Goal: Find specific page/section: Find specific page/section

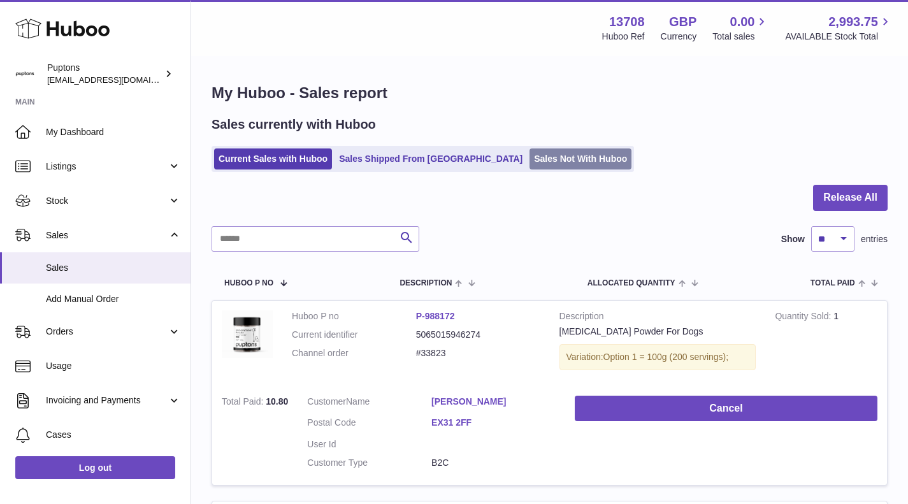
click at [529, 162] on link "Sales Not With Huboo" at bounding box center [580, 158] width 102 height 21
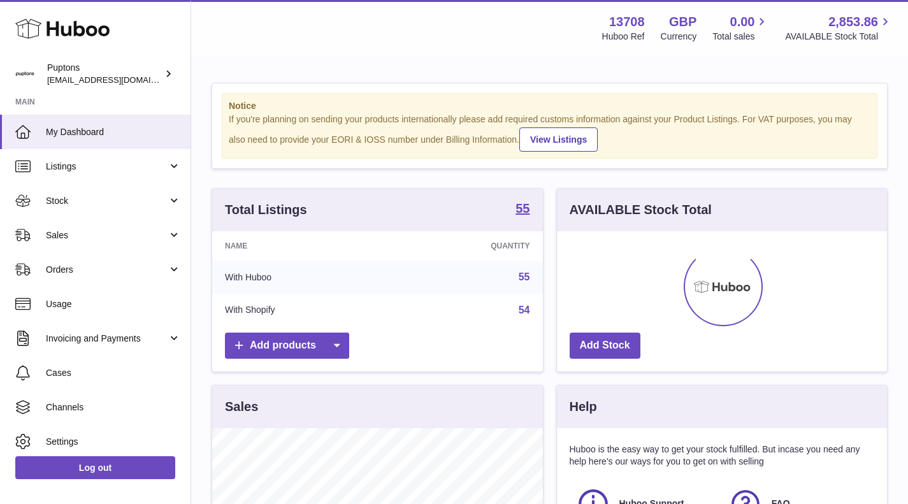
scroll to position [199, 330]
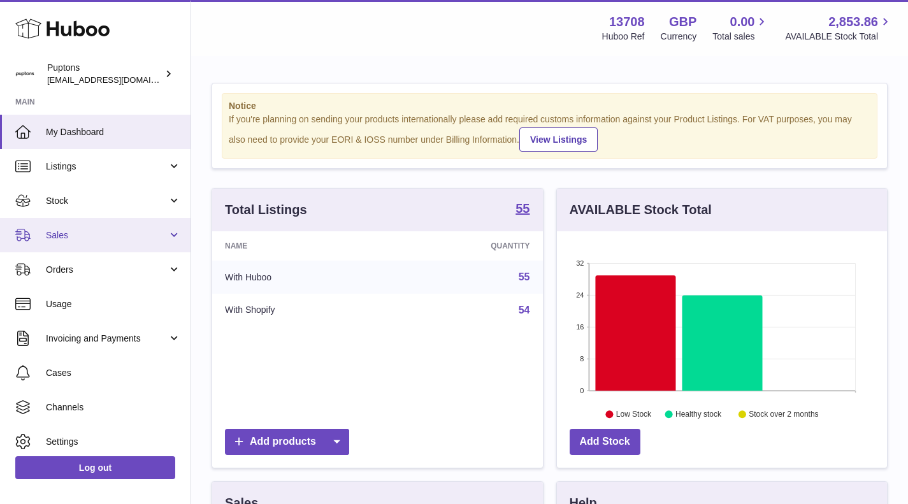
click at [55, 224] on link "Sales" at bounding box center [95, 235] width 190 height 34
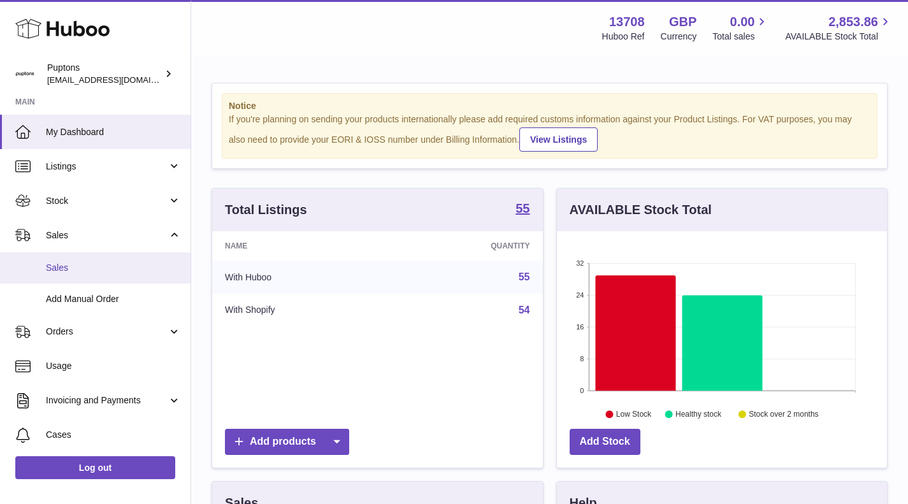
click at [67, 272] on span "Sales" at bounding box center [113, 268] width 135 height 12
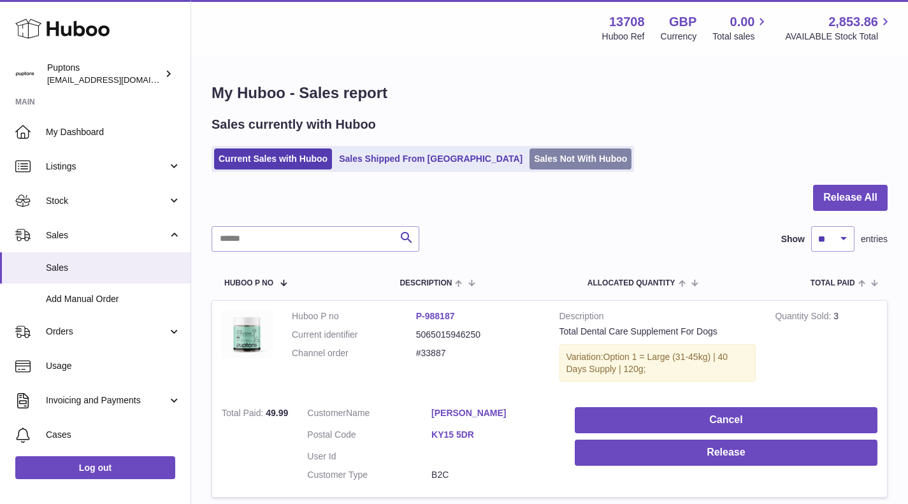
click at [529, 148] on link "Sales Not With Huboo" at bounding box center [580, 158] width 102 height 21
